Goal: Task Accomplishment & Management: Manage account settings

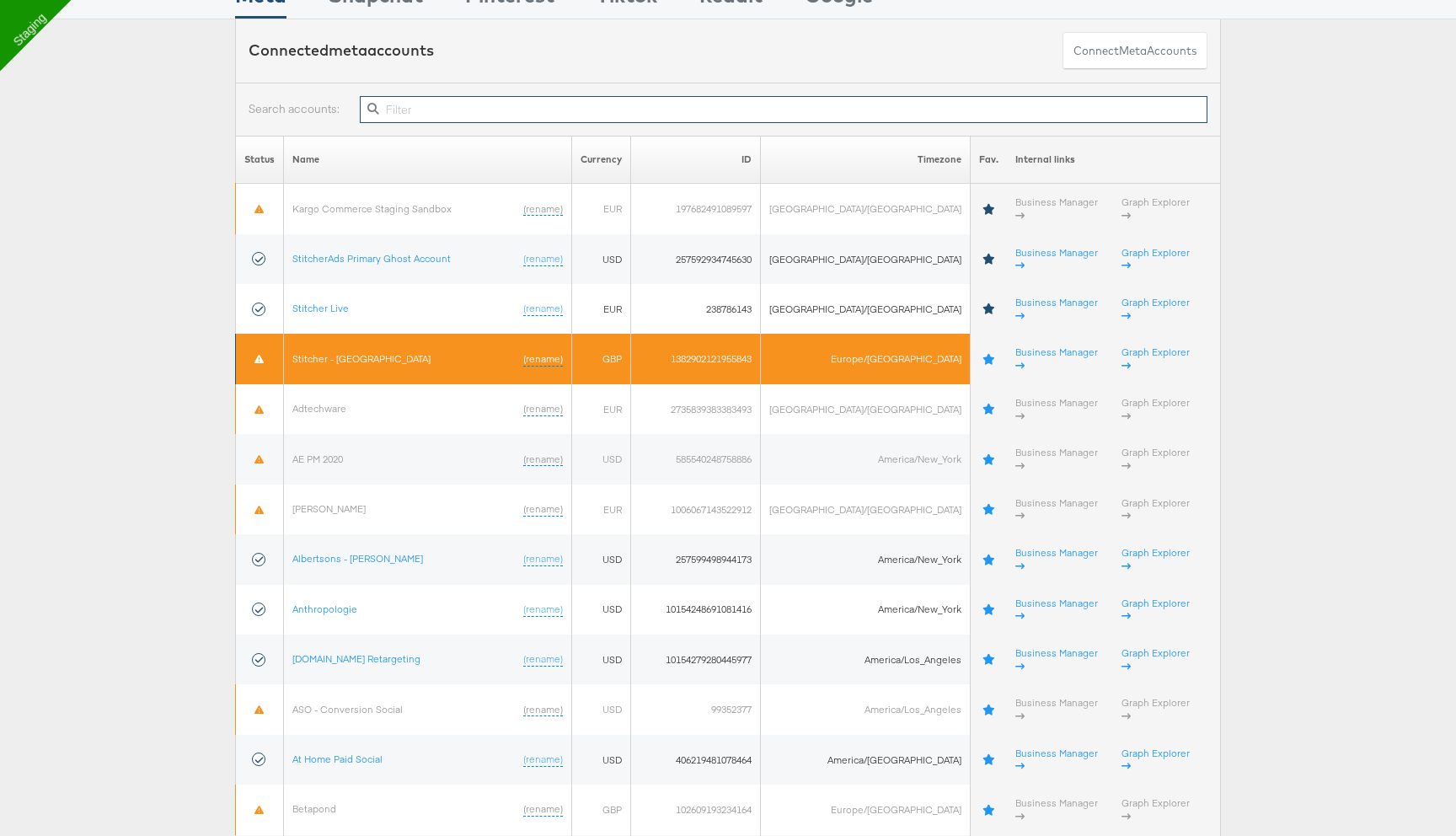
scroll to position [101, 0]
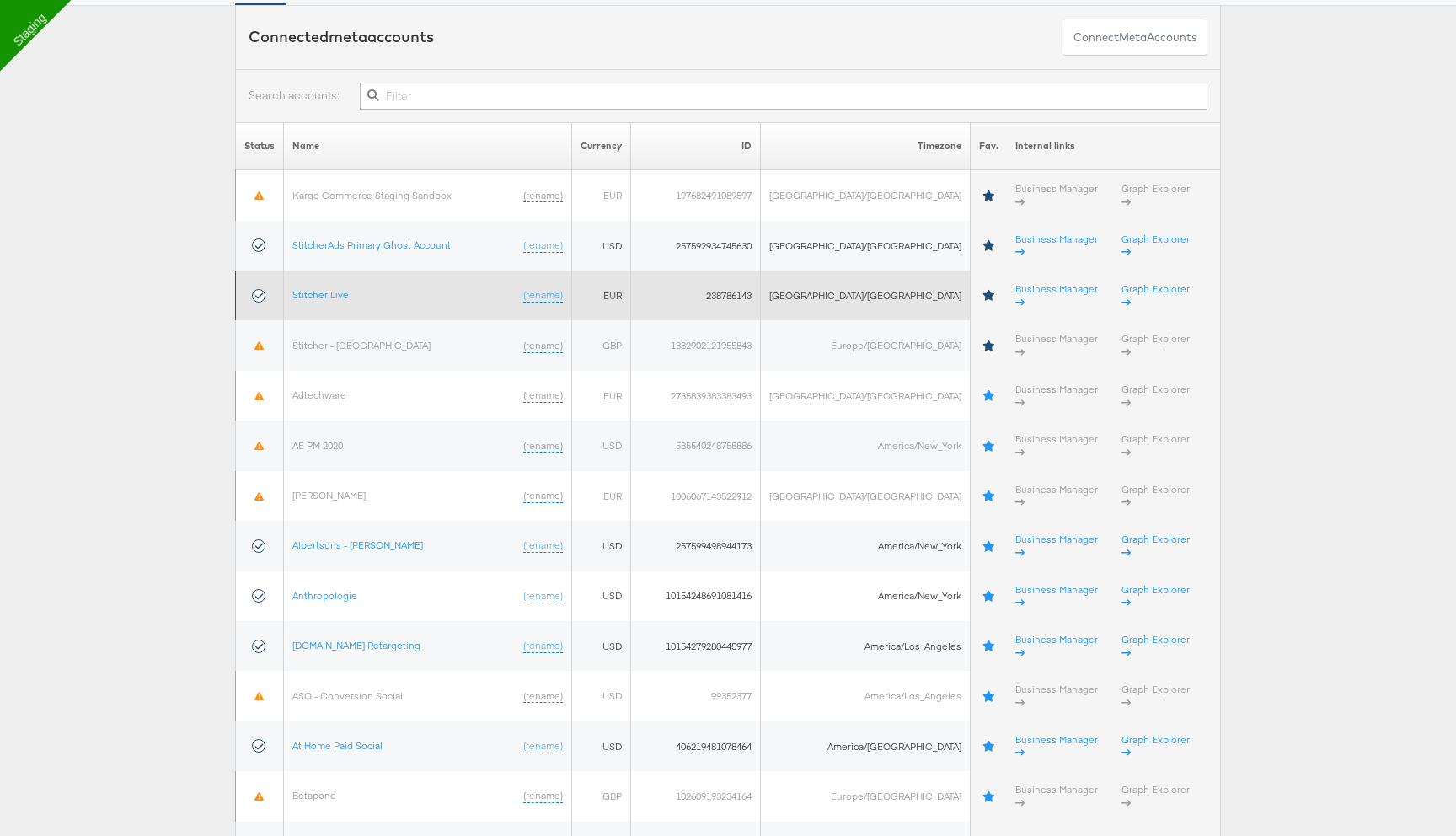
click at [341, 275] on td "Stitcher Live (rename)" at bounding box center [428, 295] width 288 height 50
click at [341, 288] on link "Stitcher Live" at bounding box center [320, 294] width 57 height 13
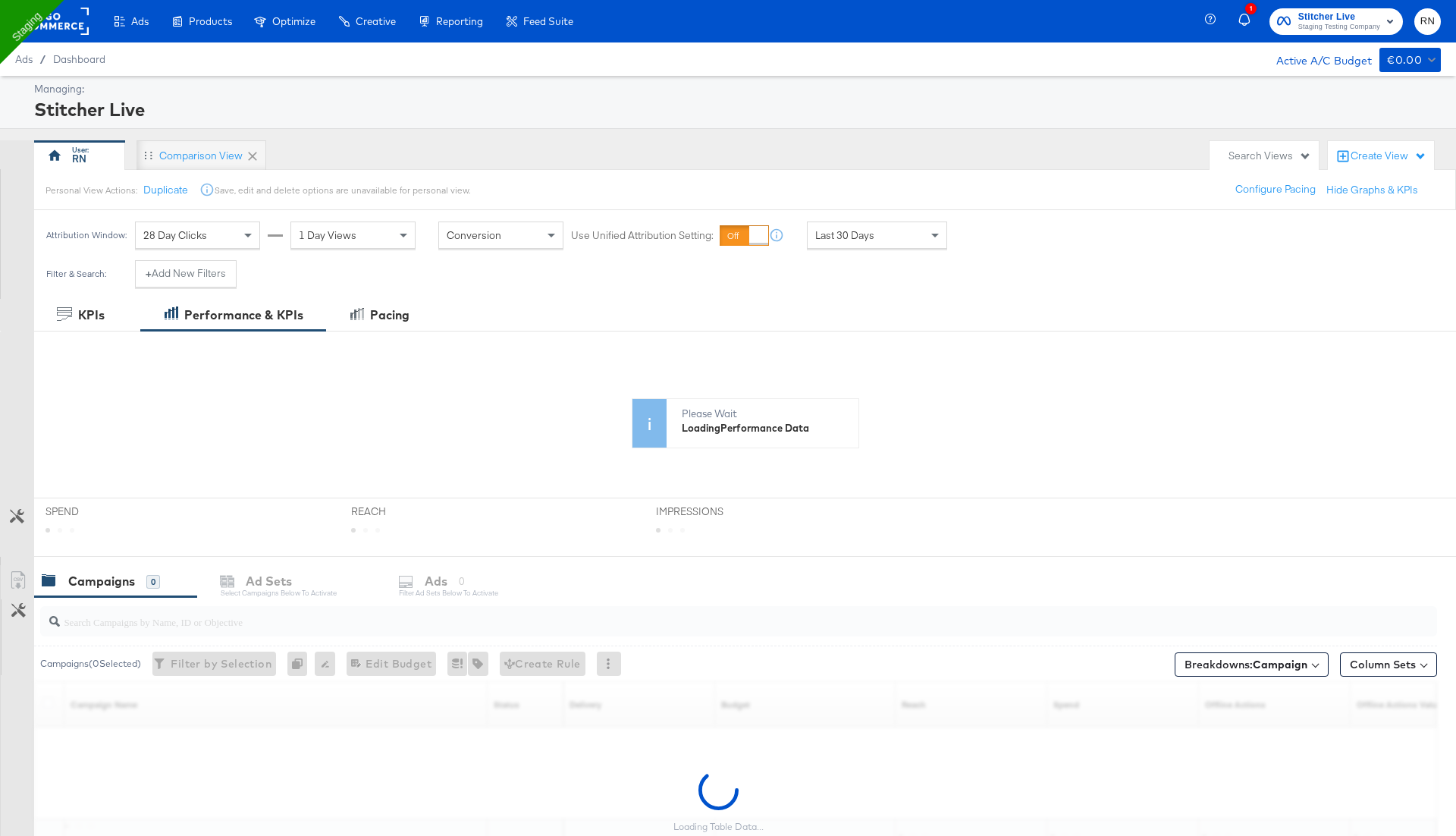
click at [224, 623] on input "search" at bounding box center [684, 615] width 1249 height 30
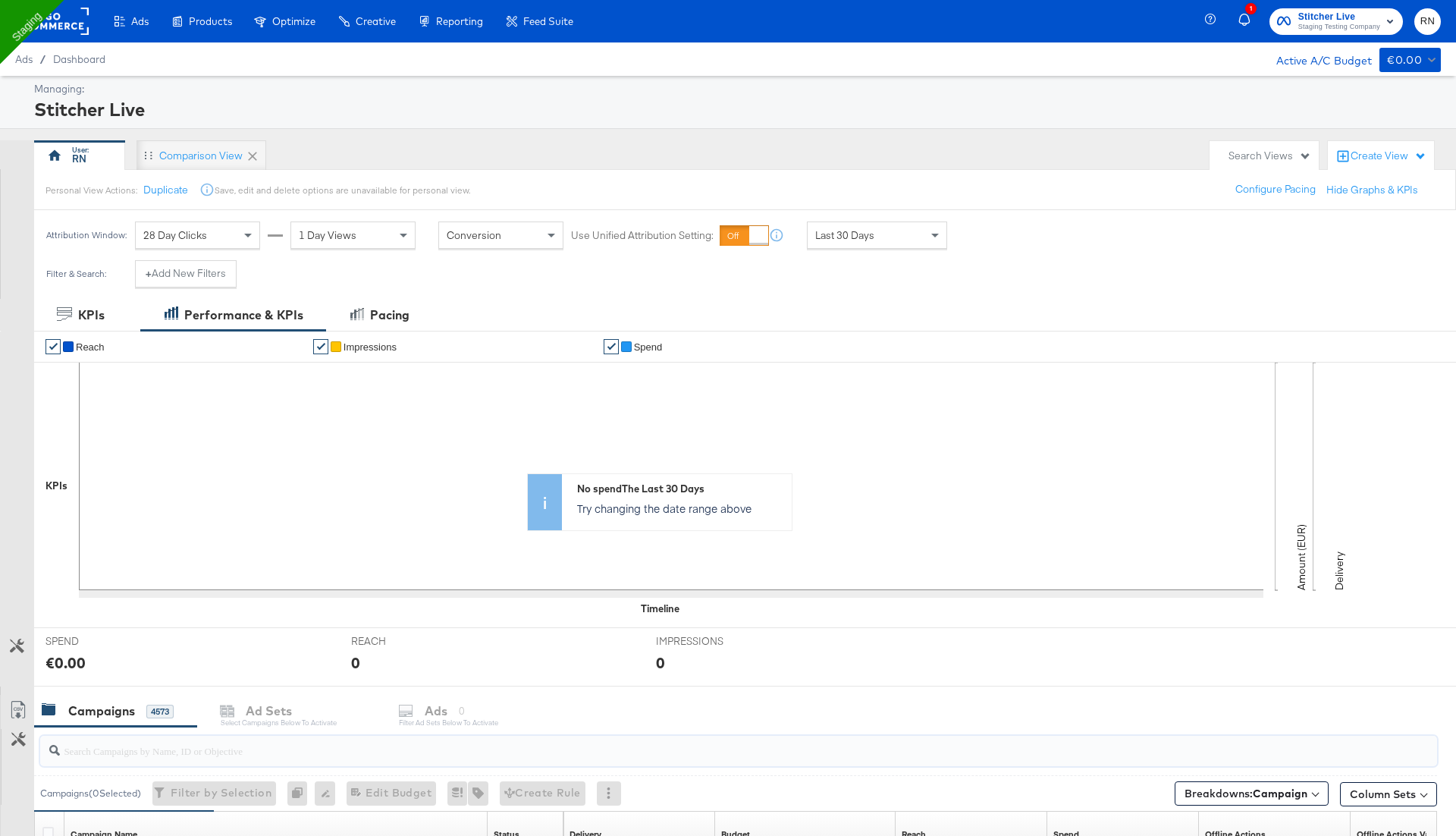
click at [170, 745] on input "search" at bounding box center [684, 744] width 1249 height 30
paste input "6666920108582"
type input "6666920108582"
click at [74, 35] on div at bounding box center [54, 21] width 70 height 42
click at [58, 31] on rect at bounding box center [54, 21] width 70 height 27
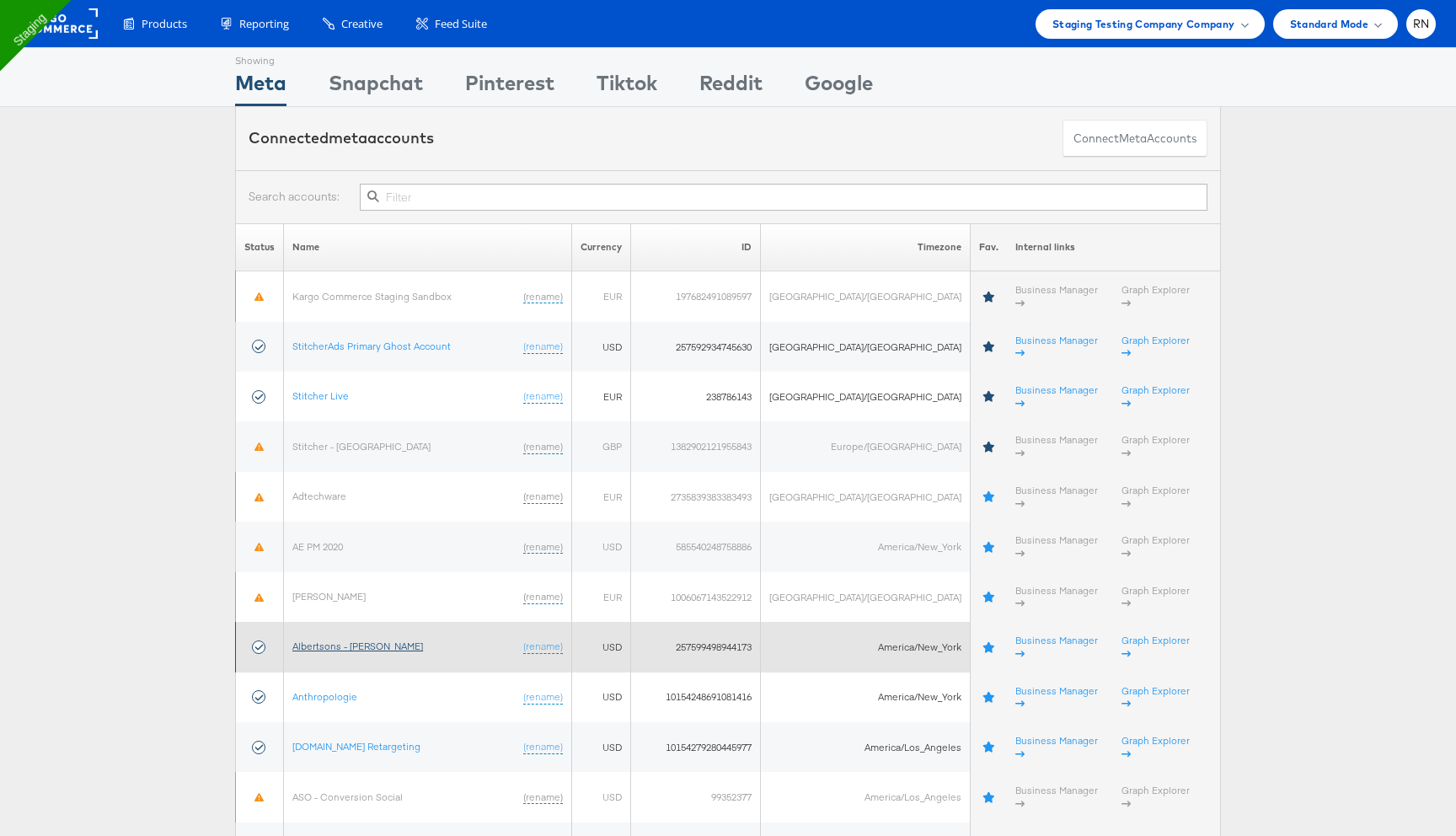
click at [374, 639] on link "Albertsons - [PERSON_NAME]" at bounding box center [357, 645] width 131 height 13
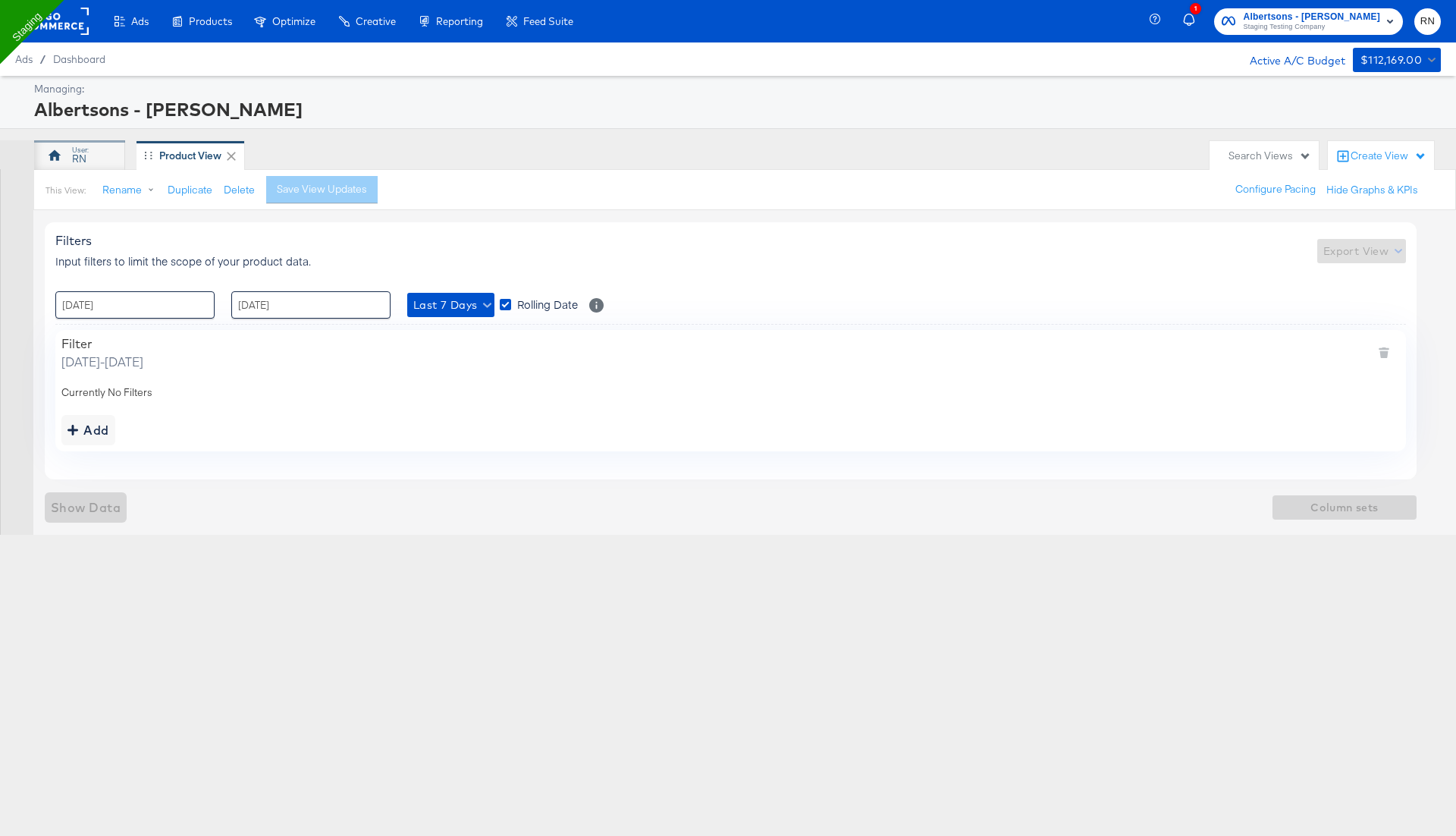
click at [56, 160] on icon at bounding box center [54, 155] width 15 height 15
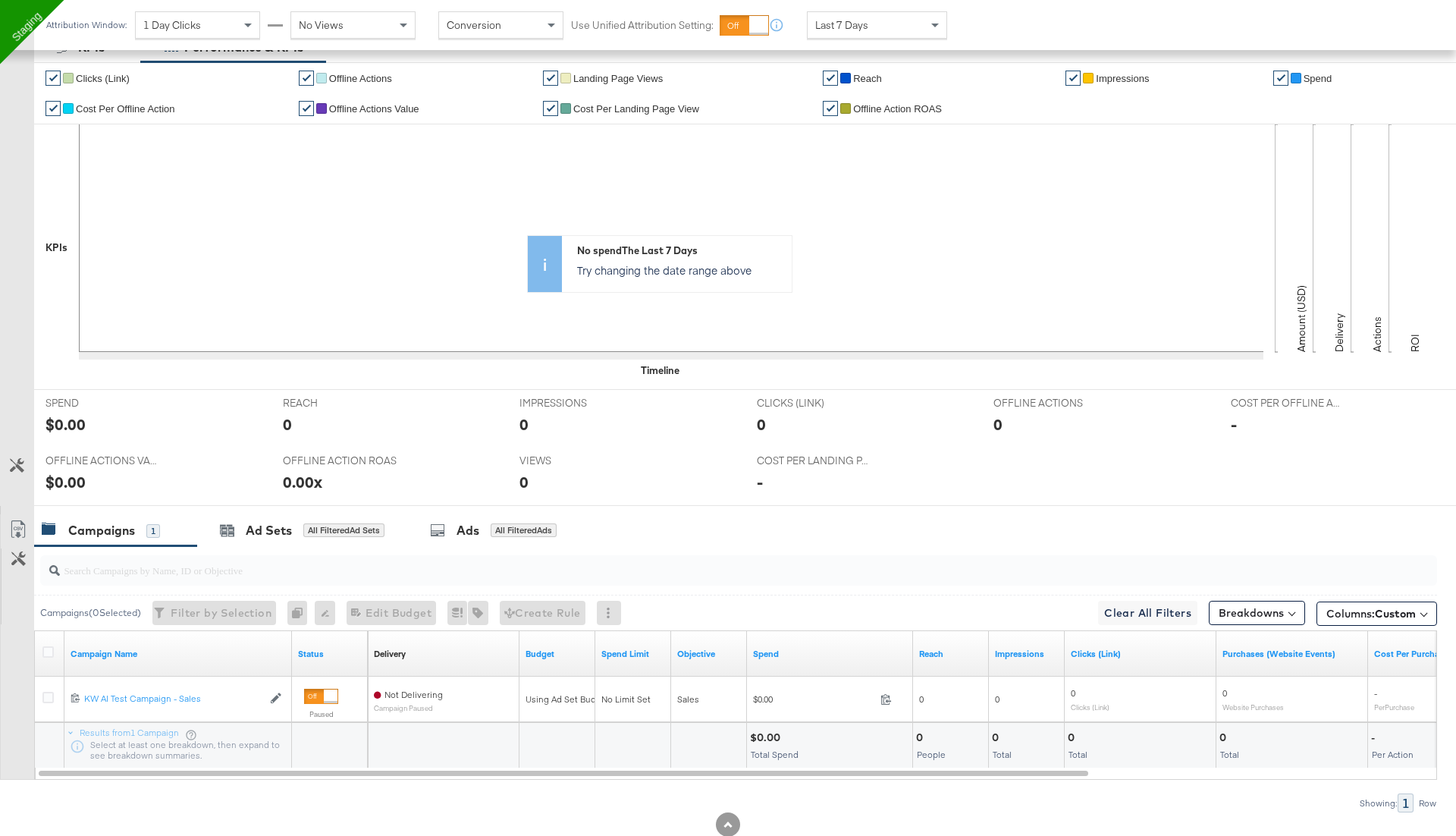
scroll to position [322, 0]
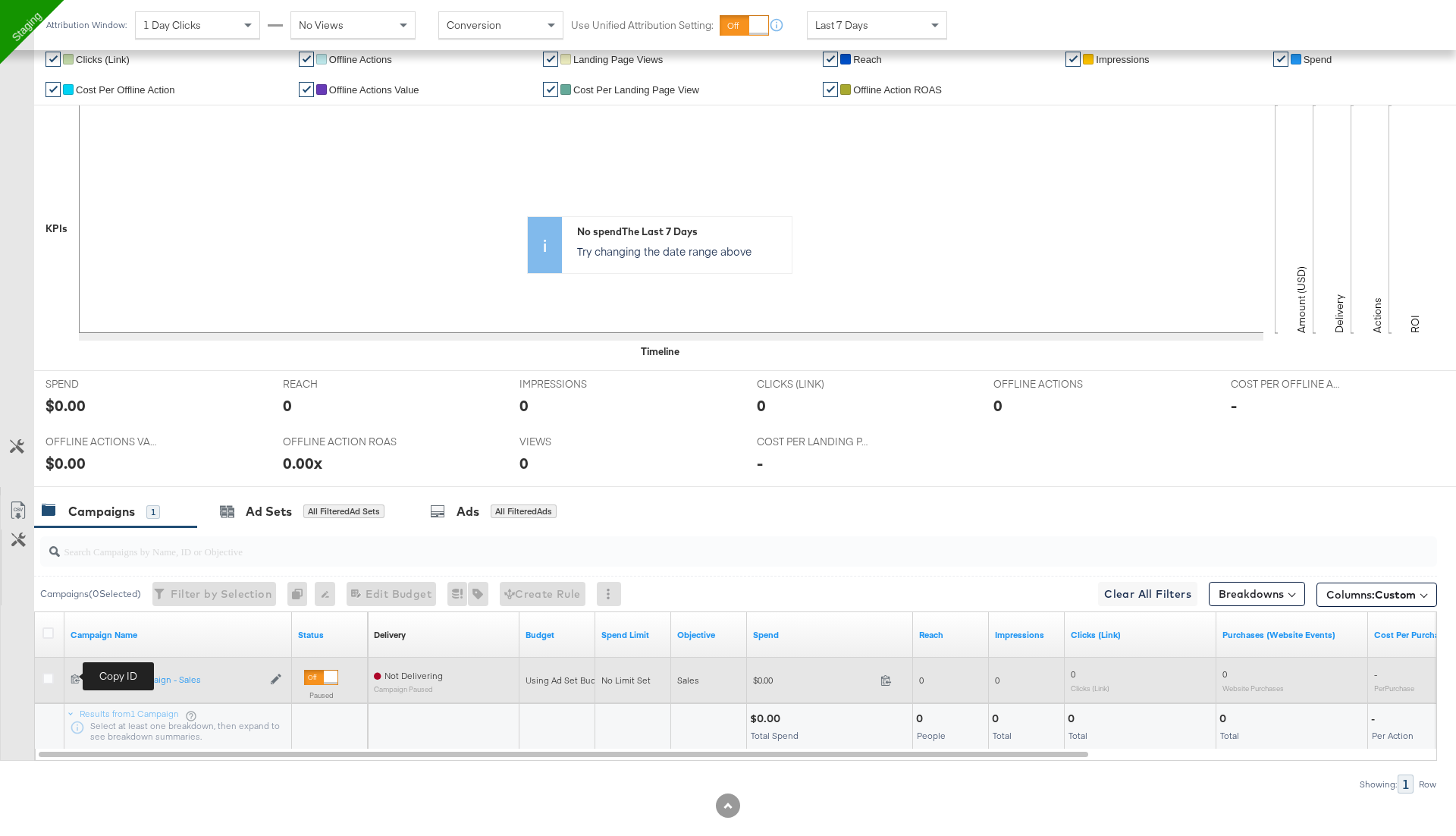
click at [74, 677] on icon at bounding box center [75, 678] width 10 height 10
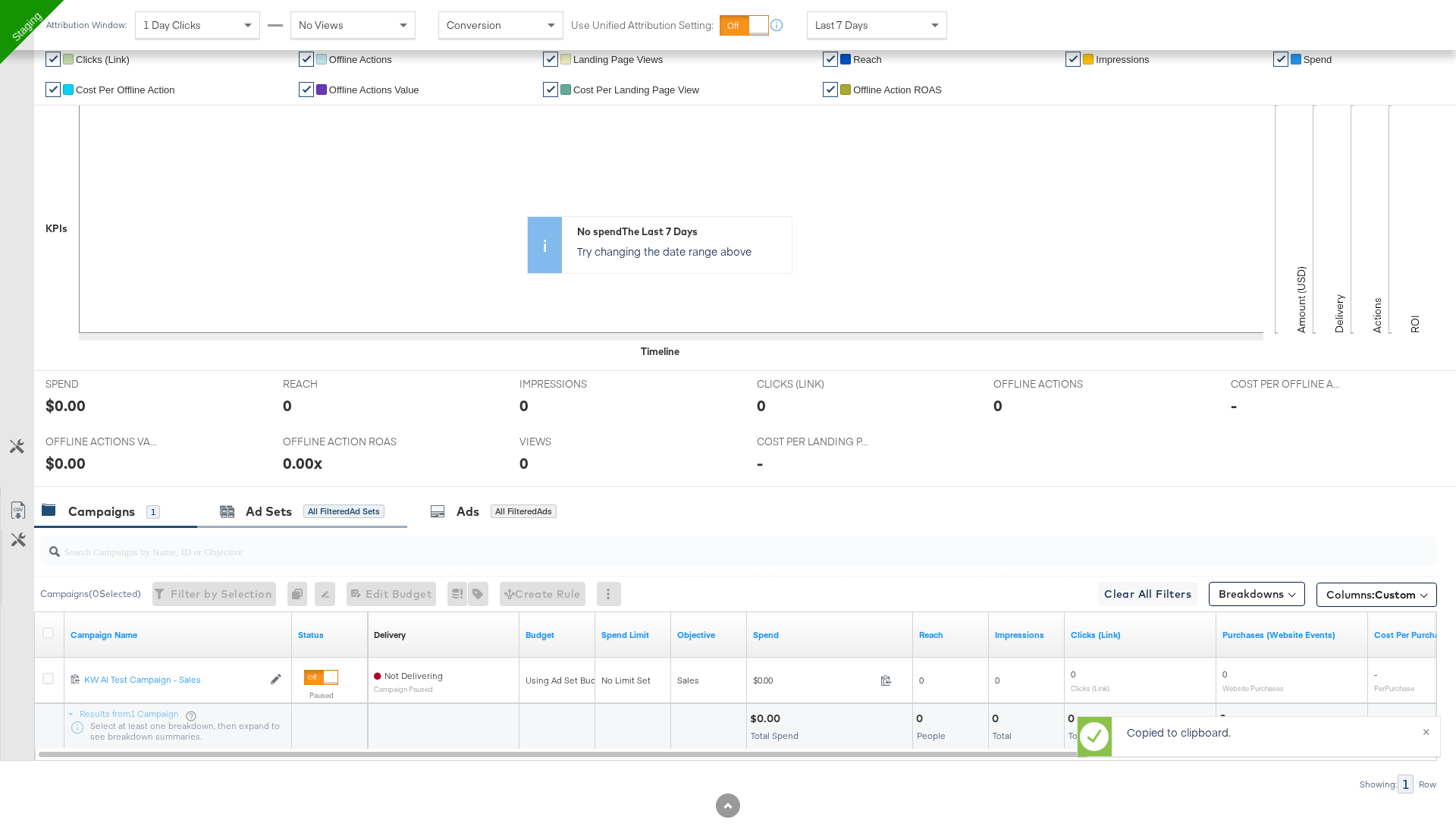
scroll to position [0, 0]
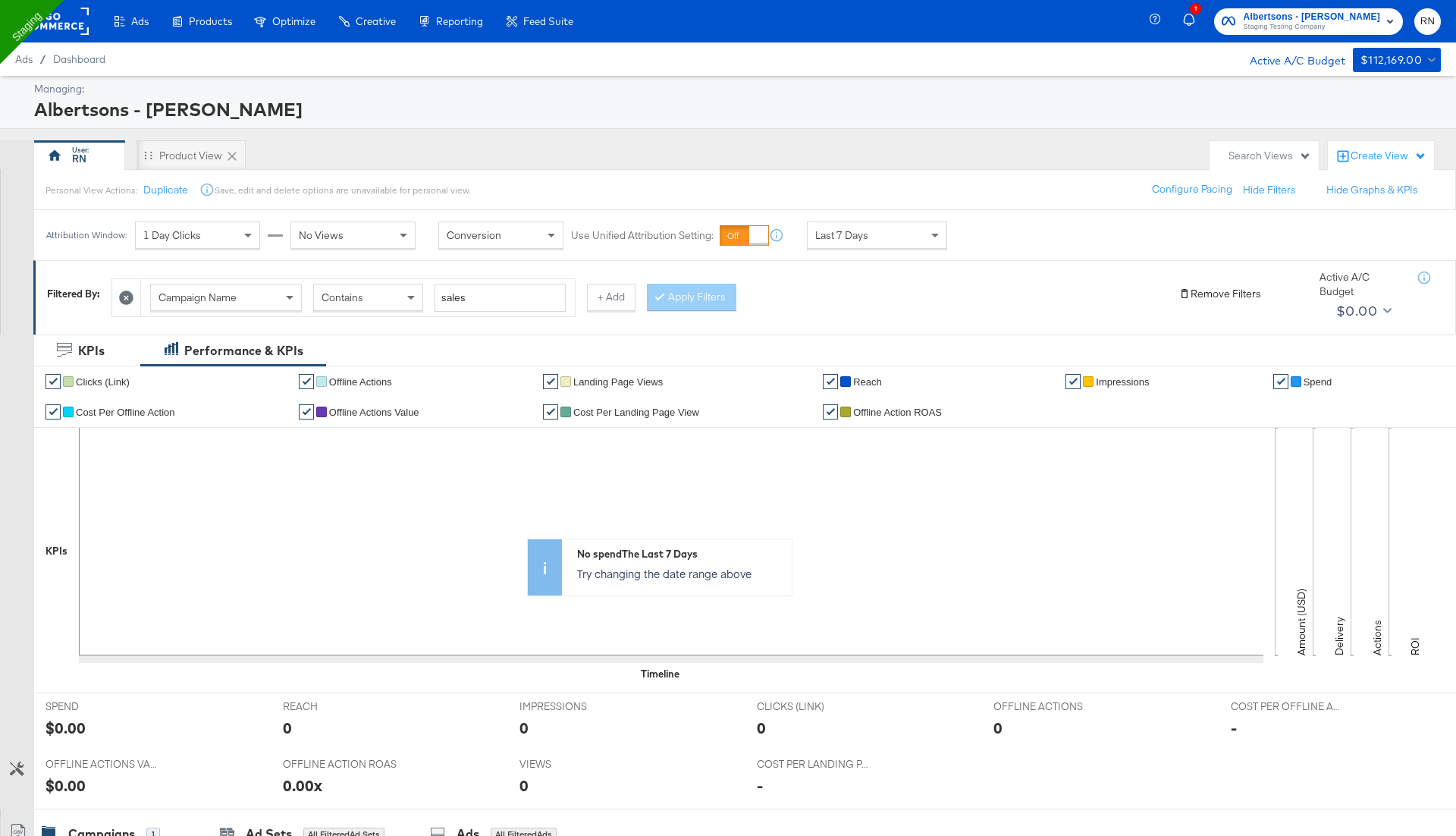
click at [1224, 287] on button "Remove Filters" at bounding box center [1220, 294] width 83 height 14
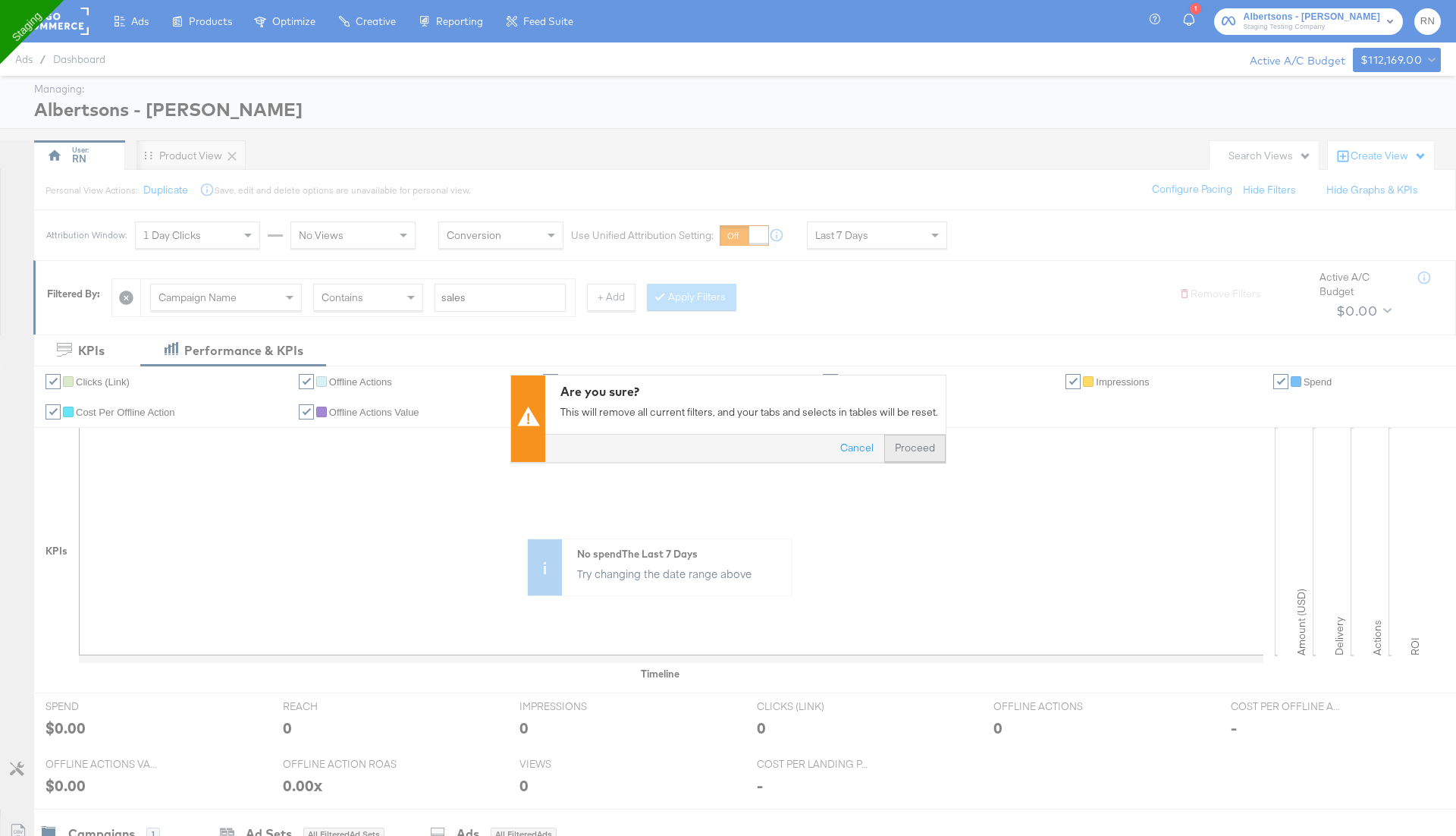
click at [918, 441] on button "Proceed" at bounding box center [915, 447] width 61 height 27
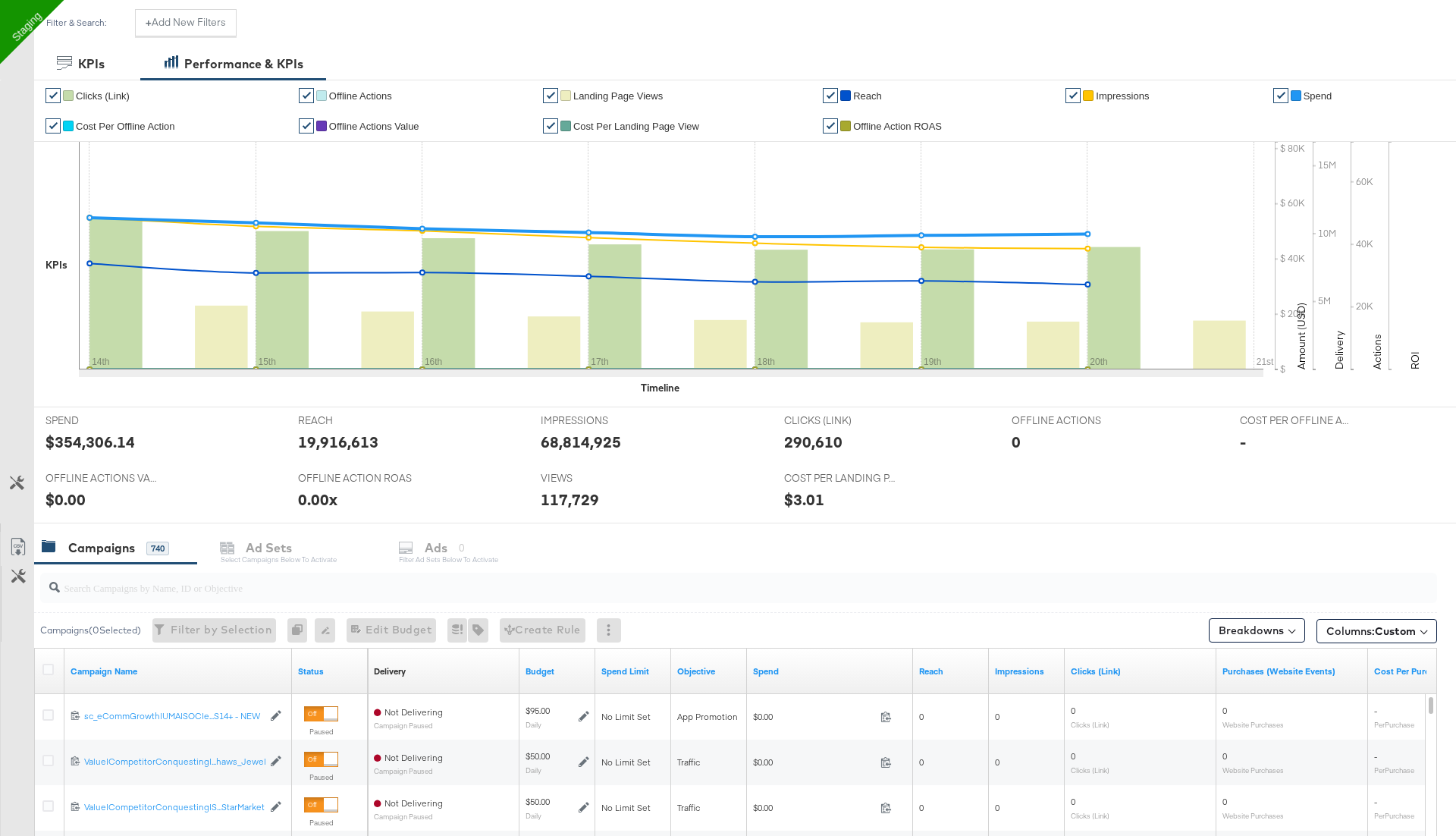
scroll to position [314, 0]
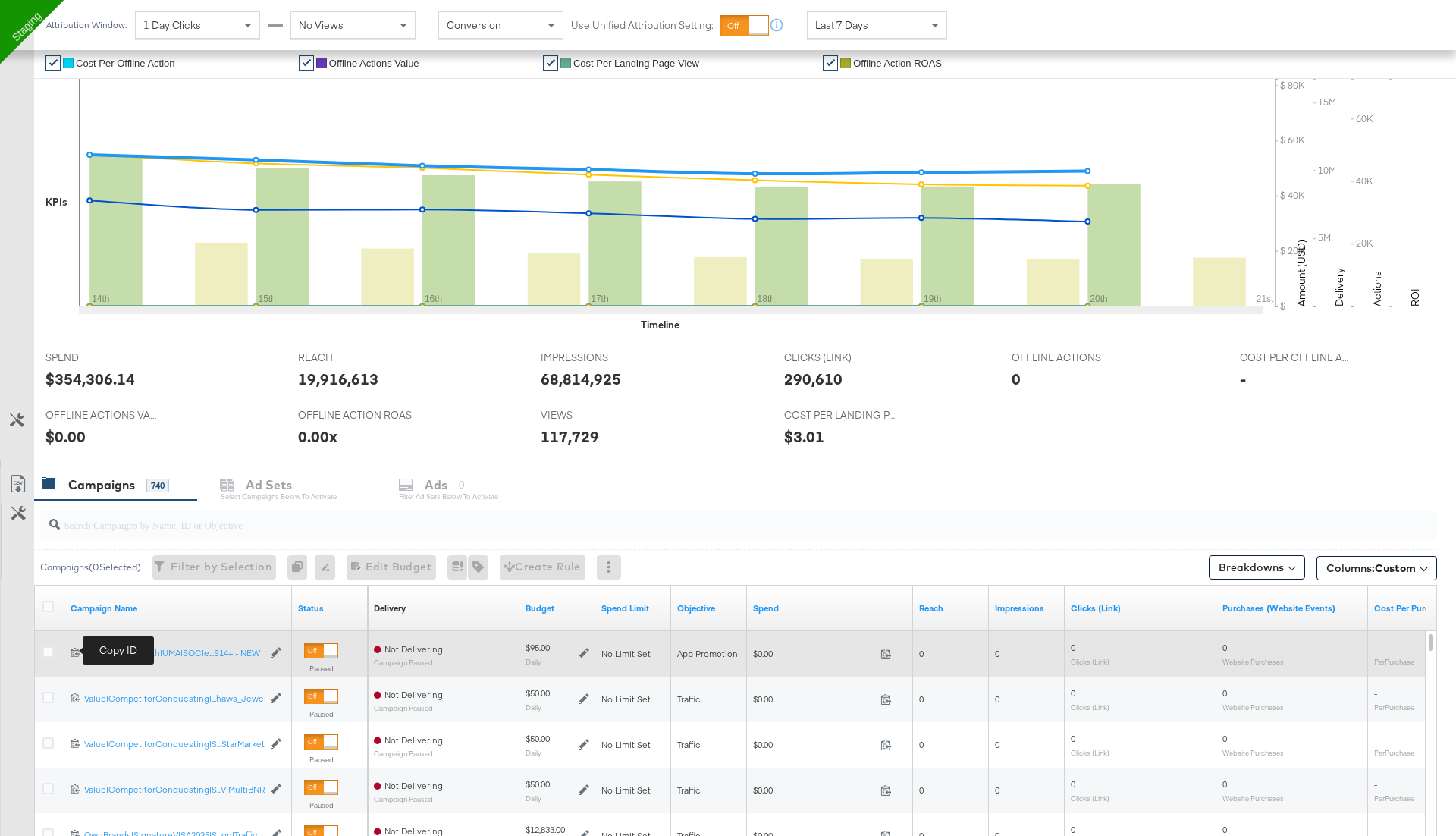
click at [71, 649] on div "120231517061810567" at bounding box center [77, 654] width 13 height 13
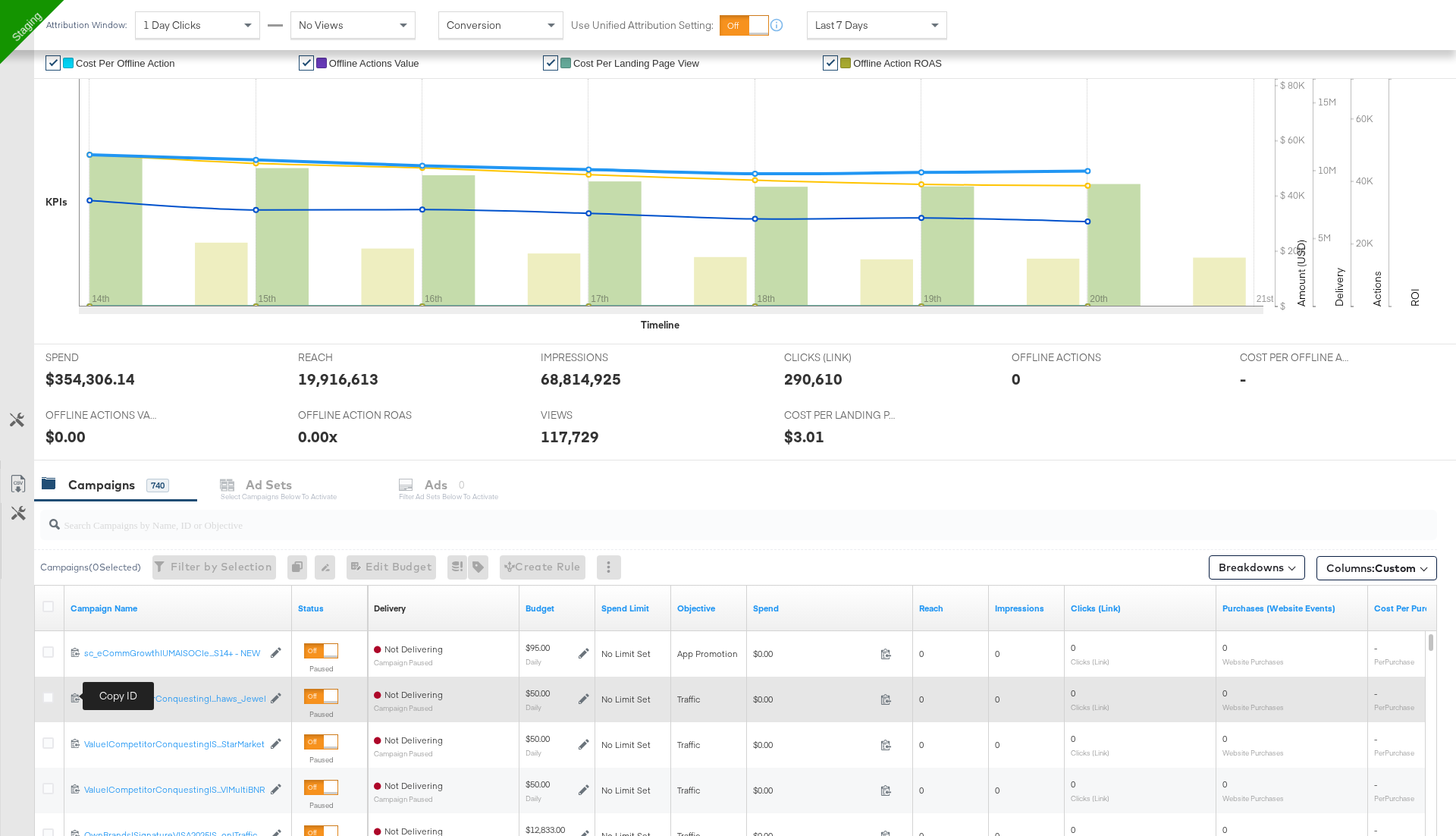
click at [74, 696] on icon at bounding box center [75, 697] width 10 height 10
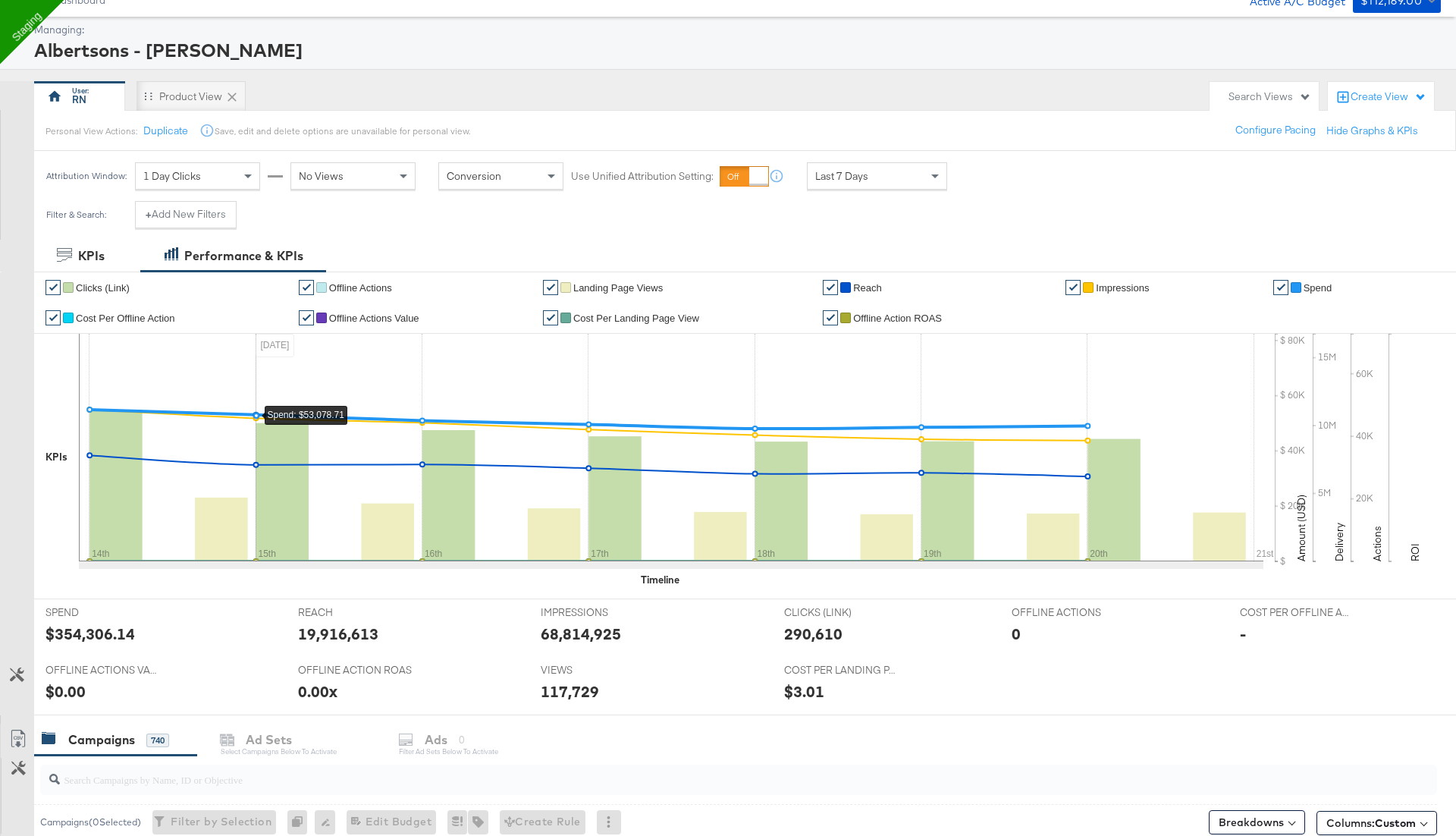
scroll to position [0, 0]
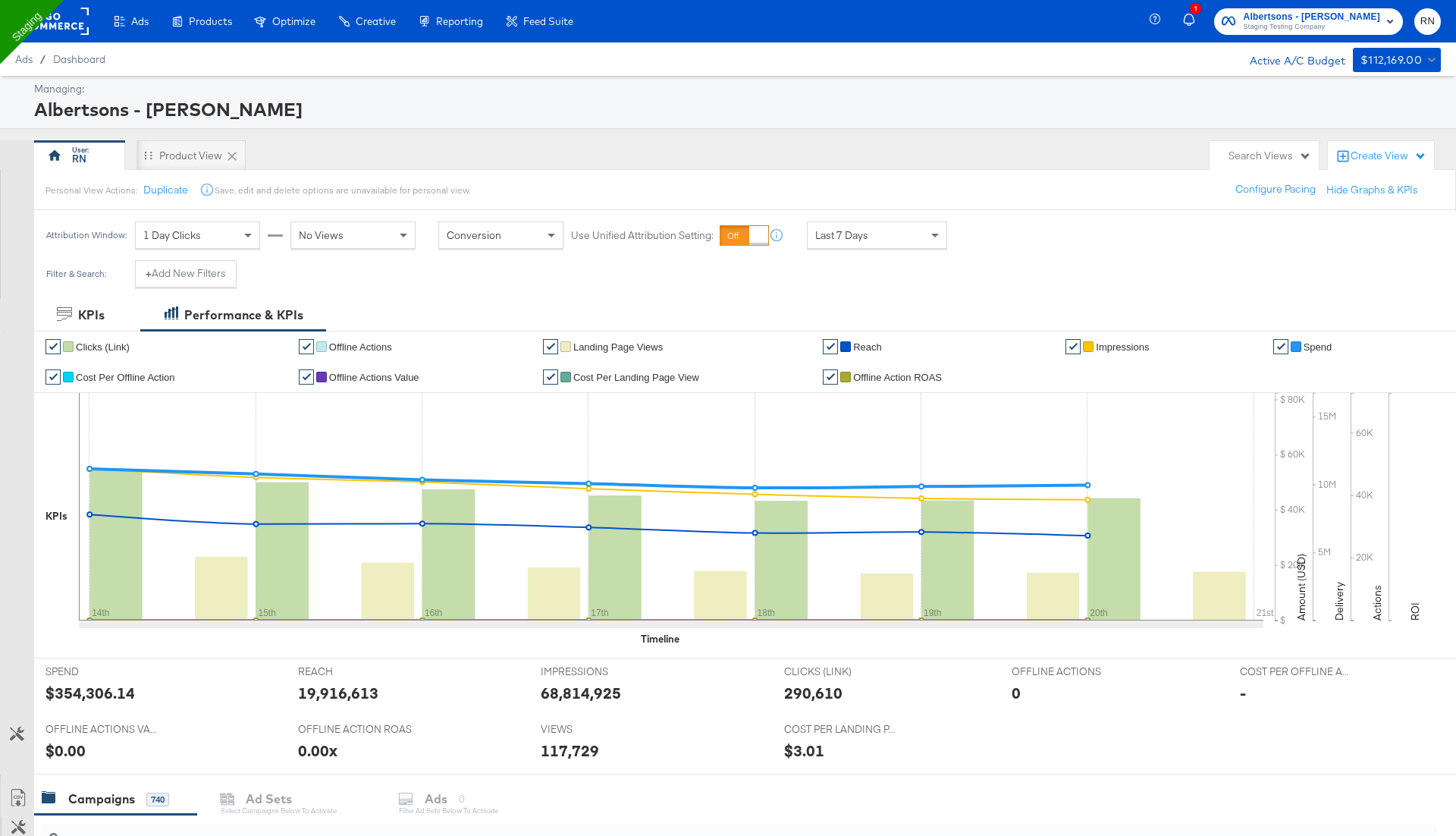
click at [66, 27] on rect at bounding box center [54, 21] width 70 height 27
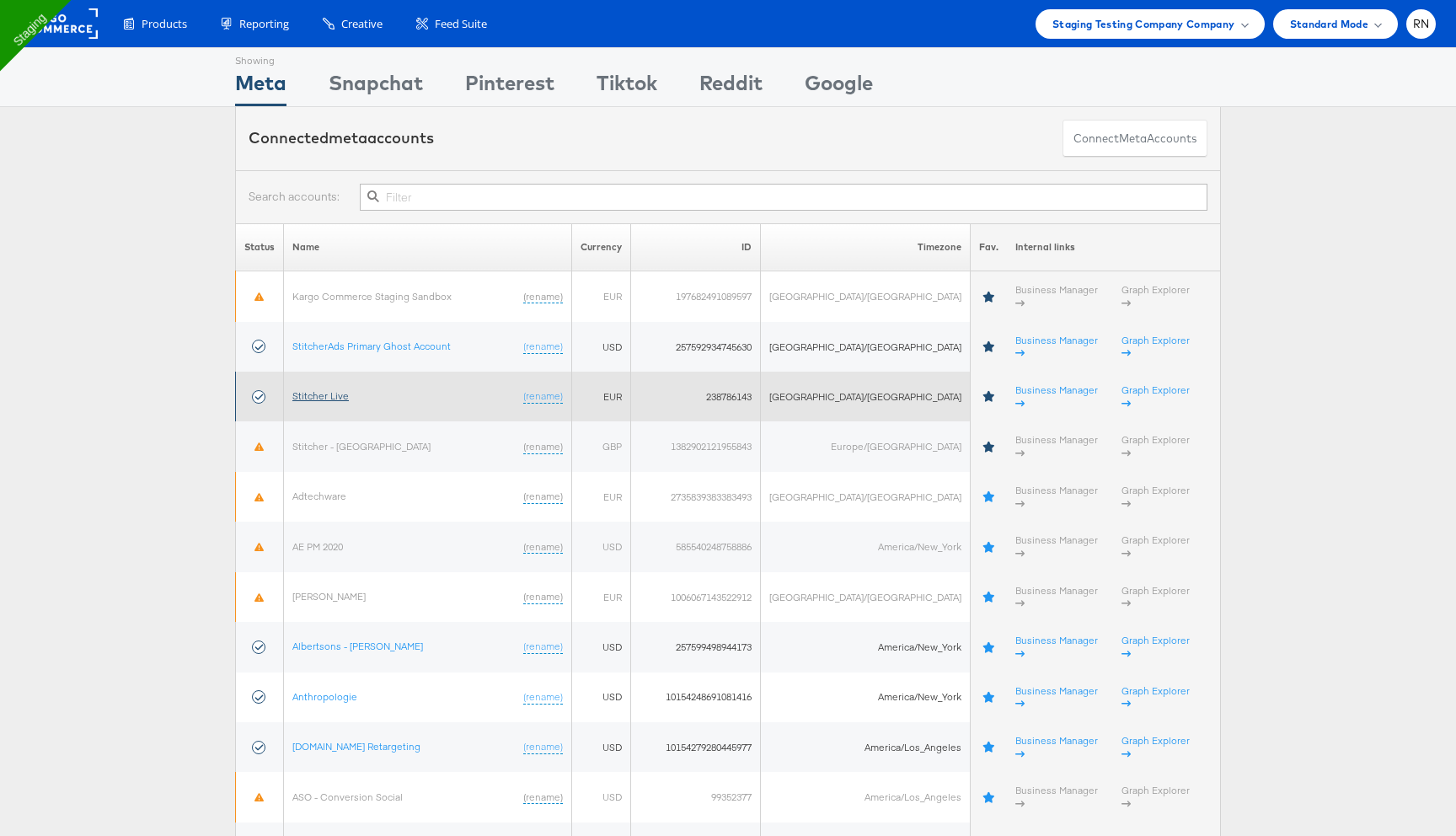
click at [323, 389] on link "Stitcher Live" at bounding box center [320, 395] width 57 height 13
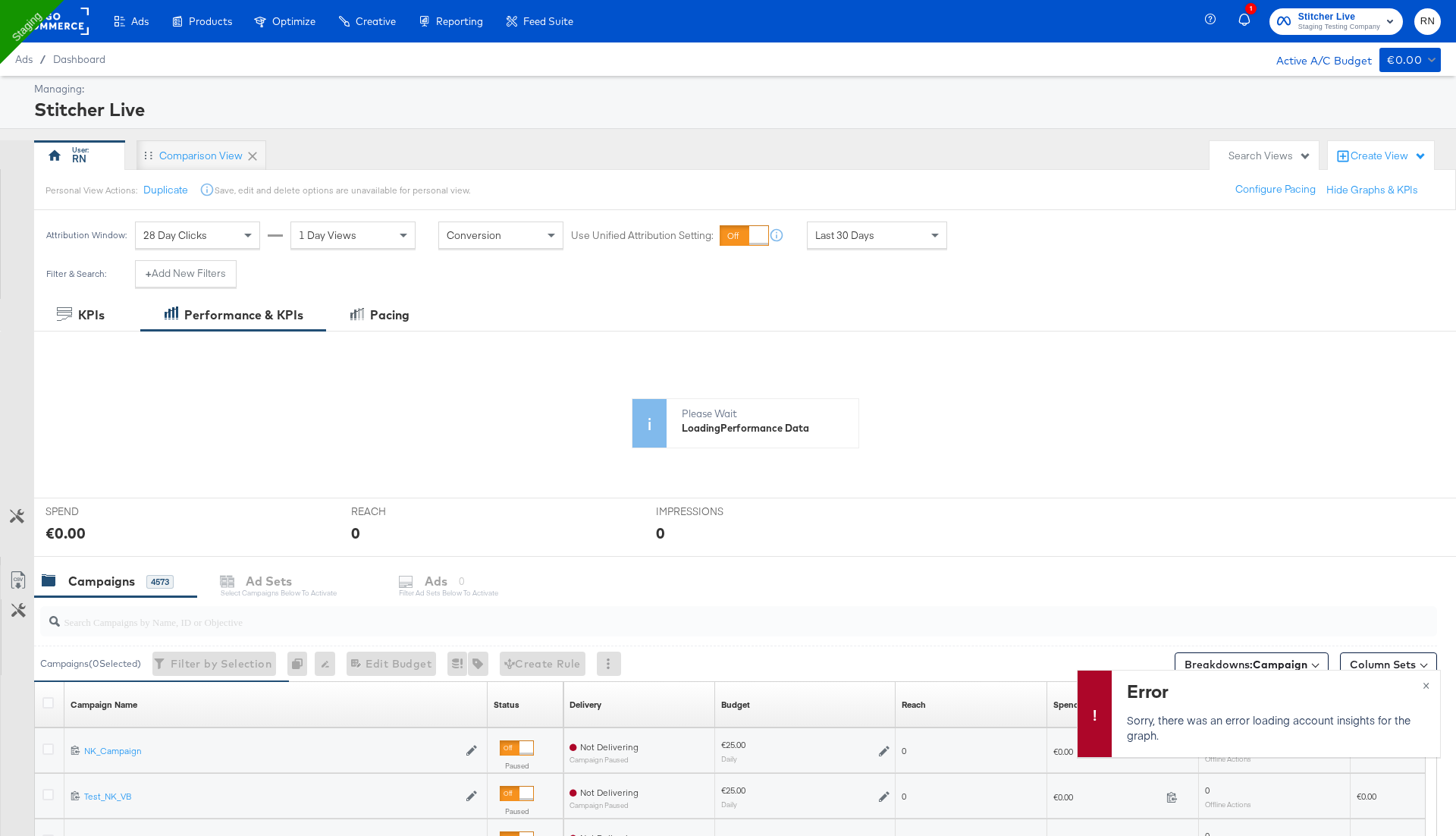
click at [70, 37] on div at bounding box center [54, 21] width 70 height 42
click at [887, 237] on div "Last 30 Days" at bounding box center [877, 235] width 139 height 26
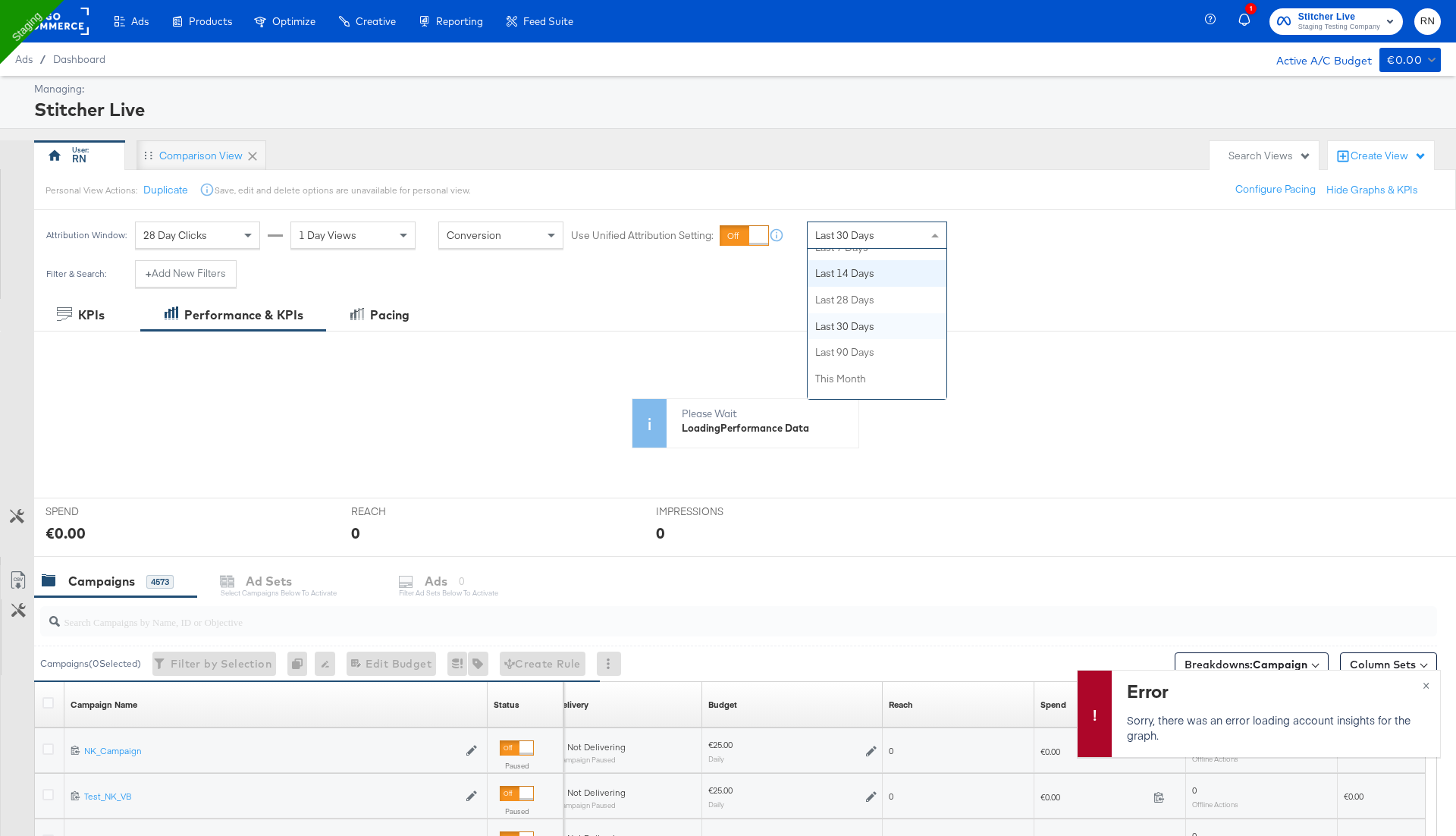
scroll to position [216, 0]
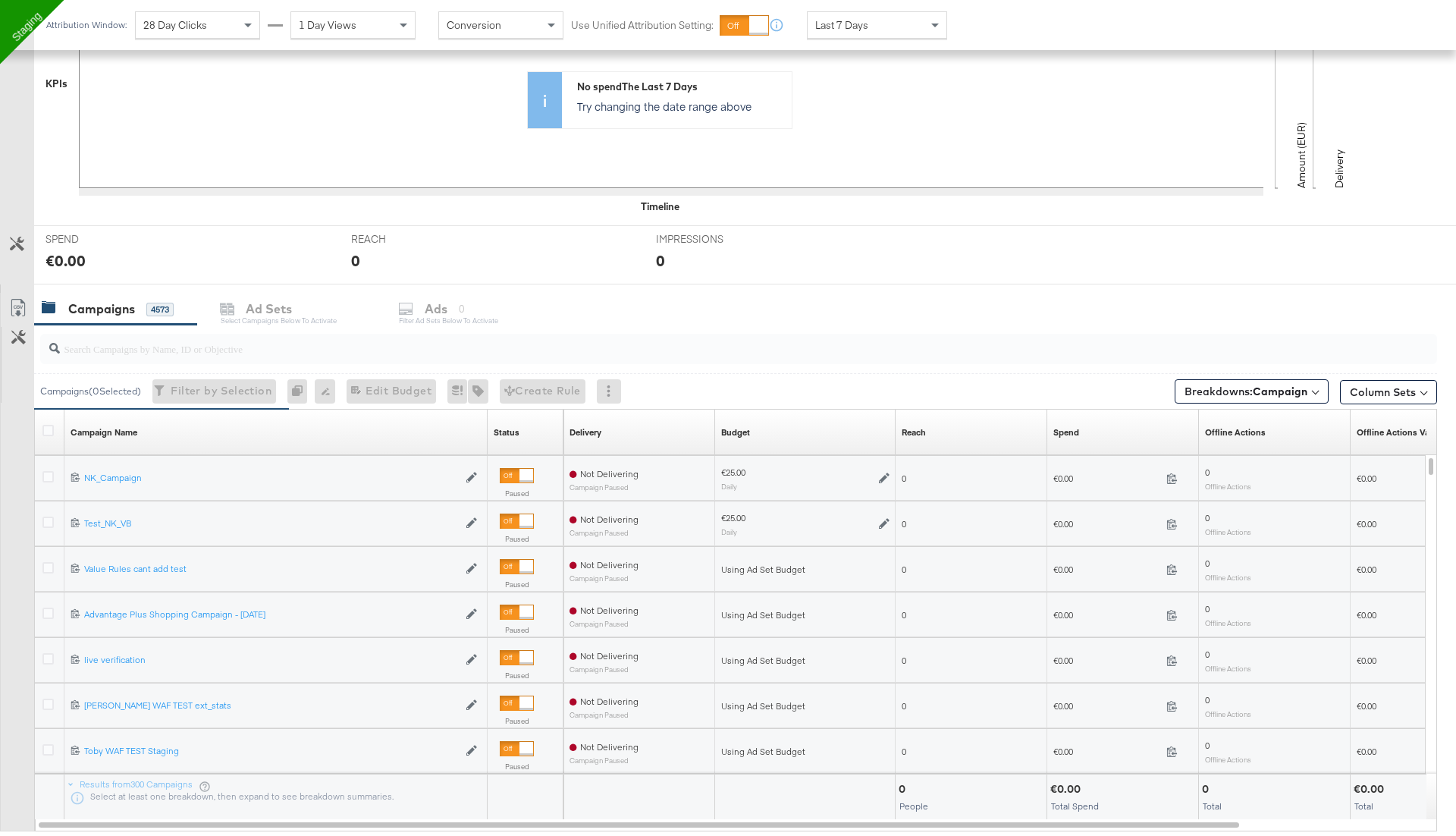
scroll to position [493, 0]
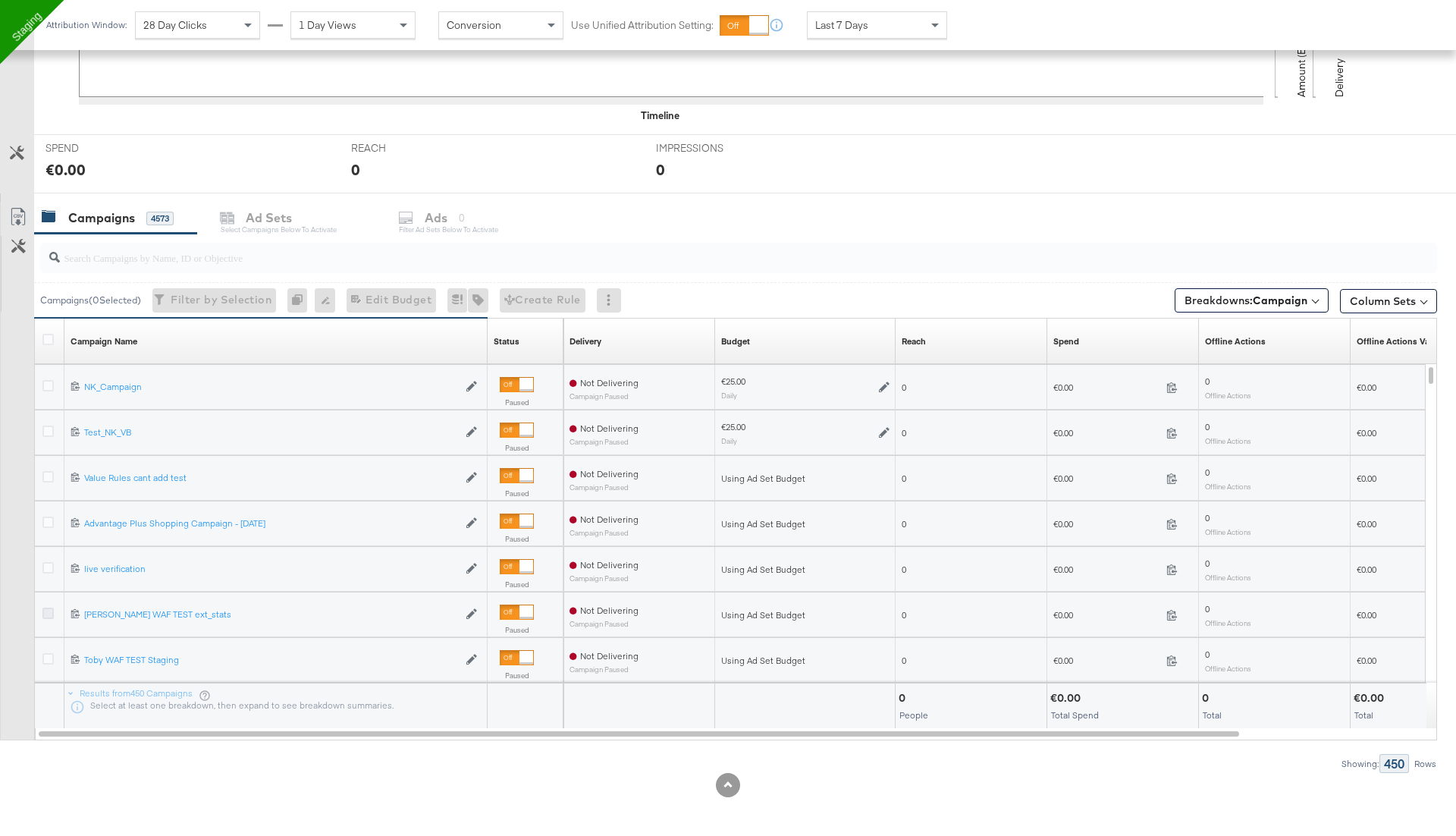
click at [47, 609] on icon at bounding box center [48, 613] width 12 height 12
click at [0, 0] on input "checkbox" at bounding box center [0, 0] width 0 height 0
click at [74, 613] on icon at bounding box center [75, 613] width 10 height 10
